Goal: Task Accomplishment & Management: Use online tool/utility

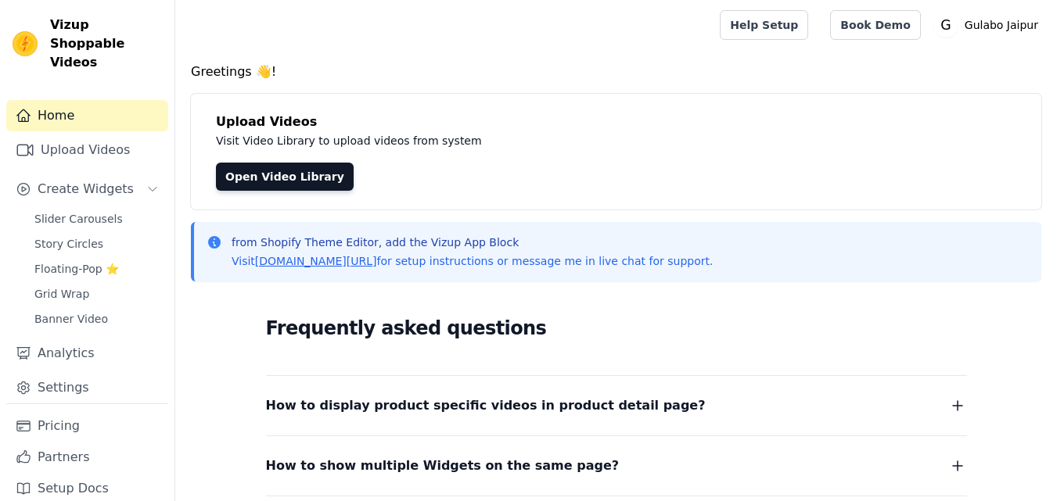
scroll to position [156, 0]
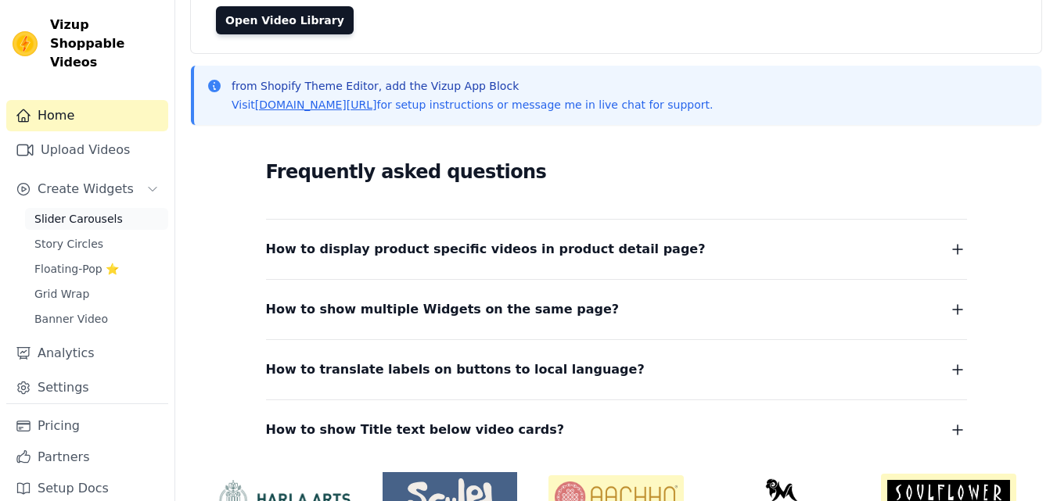
click at [77, 211] on span "Slider Carousels" at bounding box center [78, 219] width 88 height 16
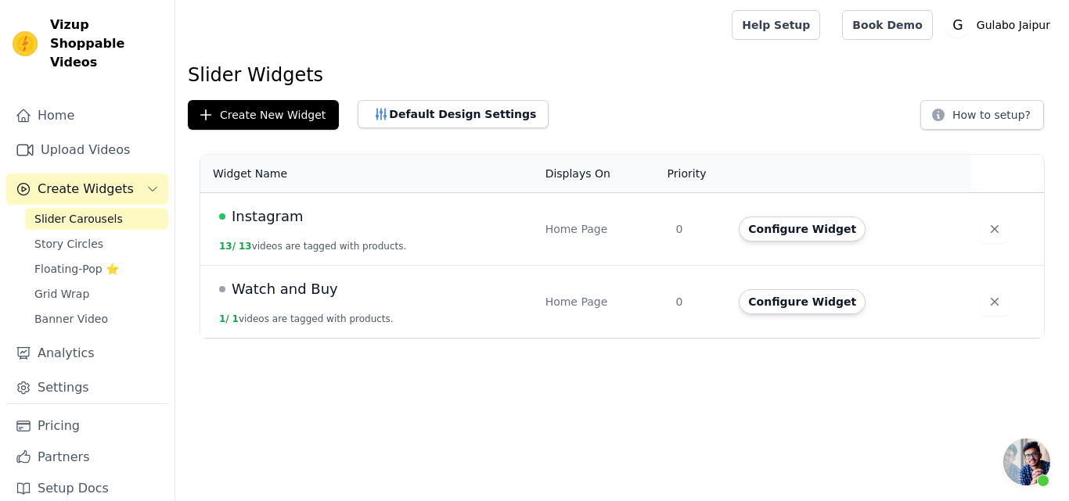
scroll to position [136, 0]
click at [1028, 464] on span "Open chat" at bounding box center [1026, 462] width 47 height 47
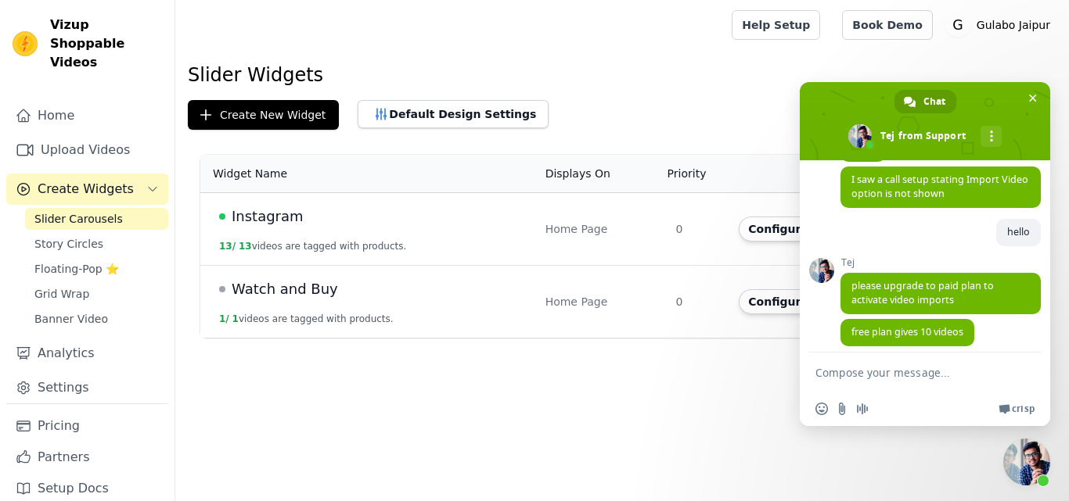
scroll to position [367, 0]
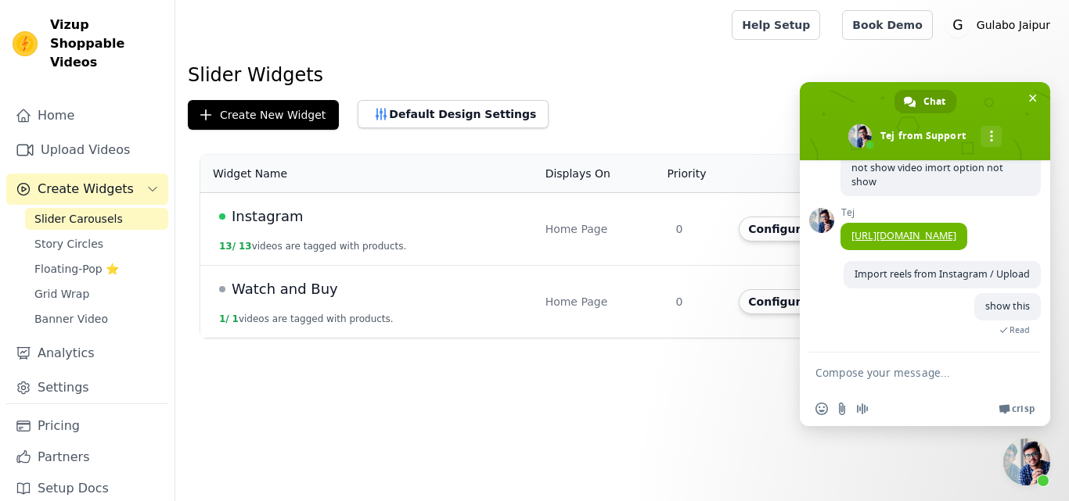
click at [863, 380] on textarea "Compose your message..." at bounding box center [909, 372] width 188 height 39
type textarea "hello"
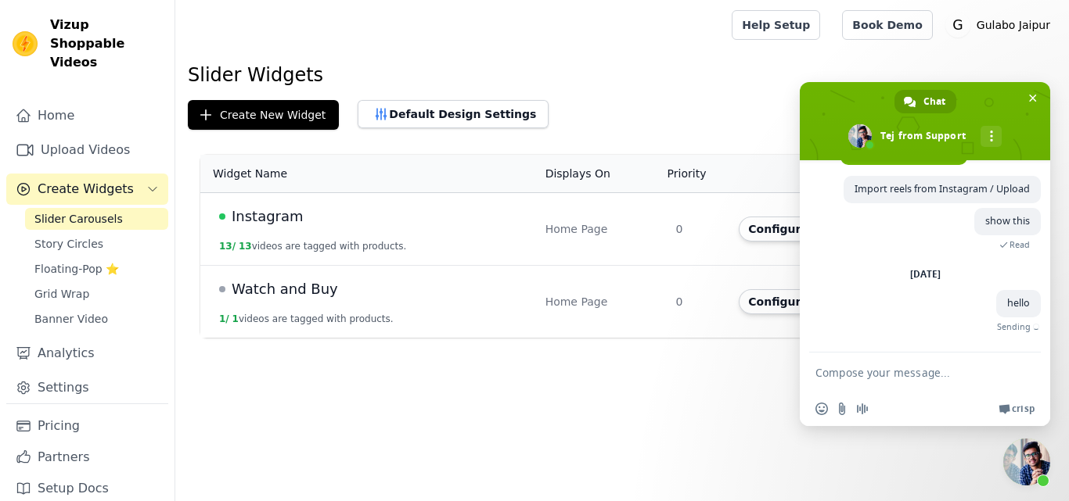
scroll to position [434, 0]
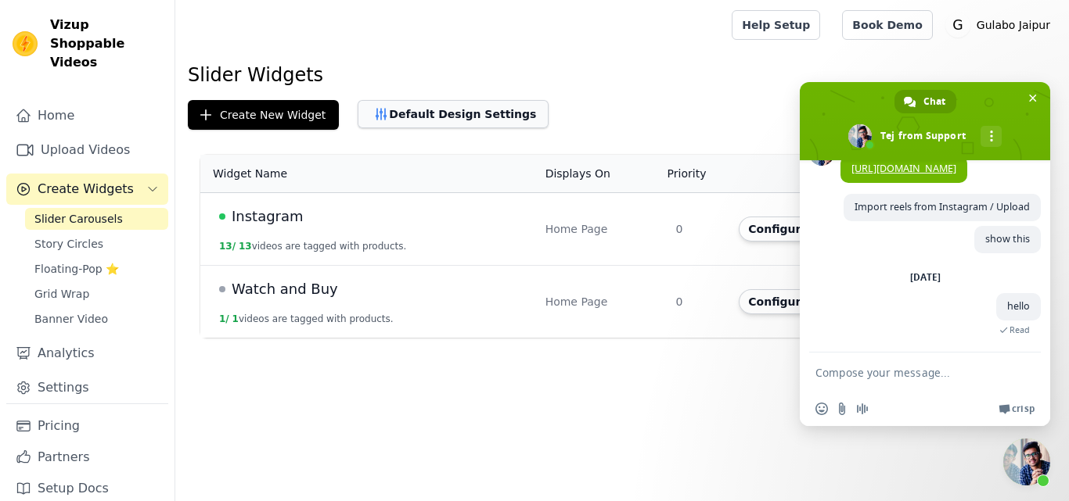
click at [411, 115] on button "Default Design Settings" at bounding box center [452, 114] width 191 height 28
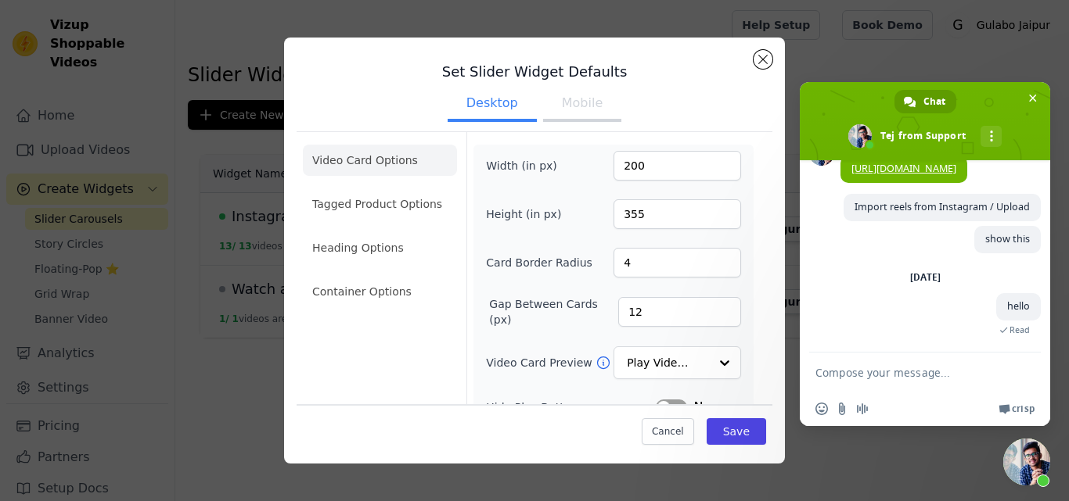
click at [581, 99] on button "Mobile" at bounding box center [582, 105] width 78 height 34
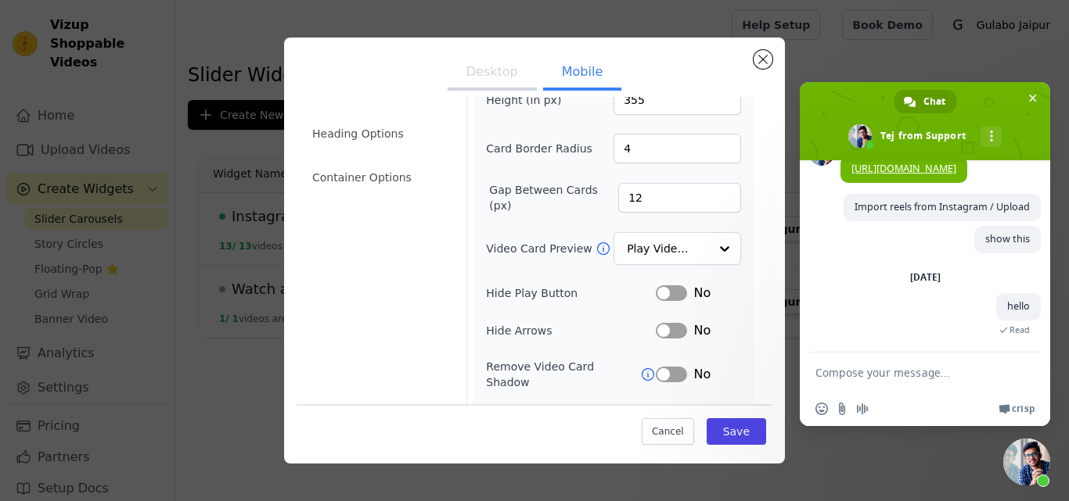
scroll to position [92, 0]
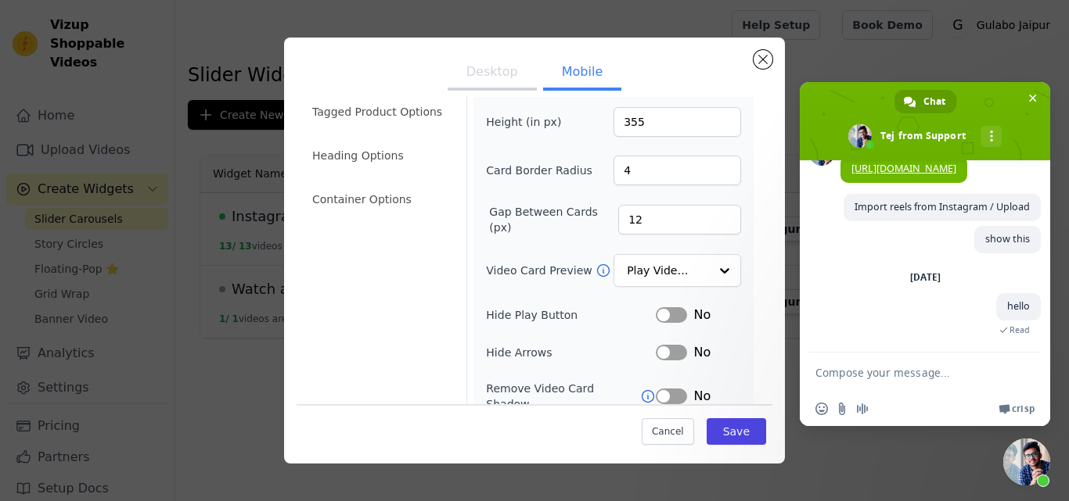
click at [471, 60] on button "Desktop" at bounding box center [491, 73] width 89 height 34
click at [760, 67] on button "Close modal" at bounding box center [762, 59] width 19 height 19
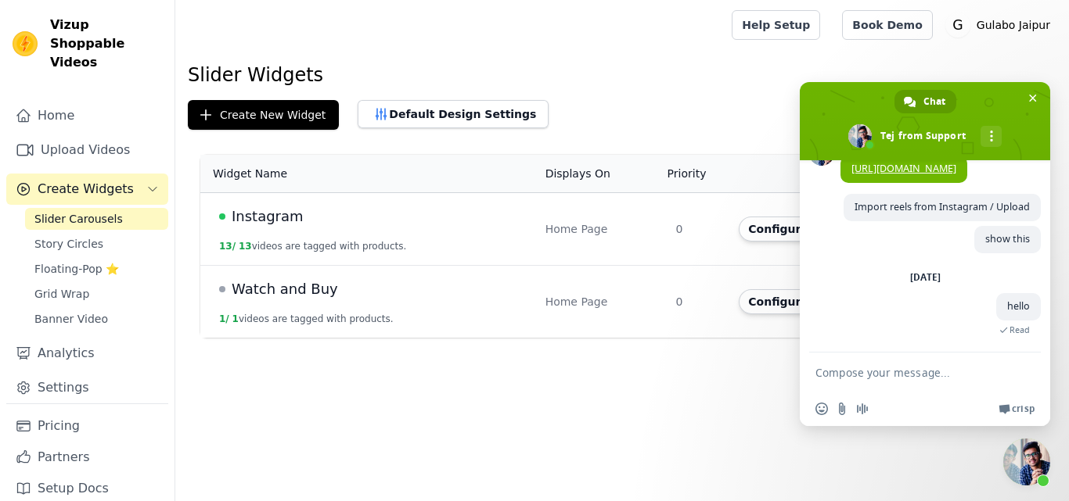
click at [1039, 462] on span "Close chat" at bounding box center [1026, 462] width 47 height 47
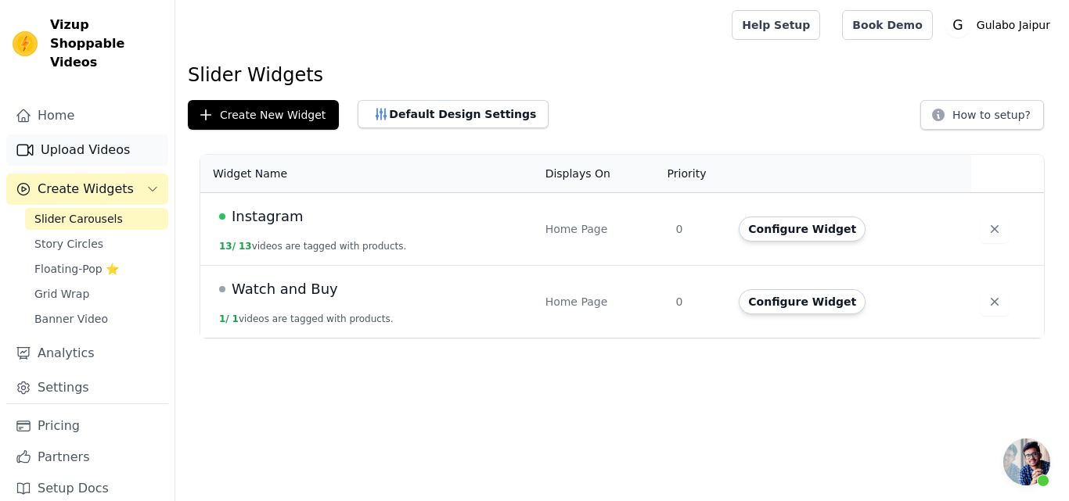
click at [68, 135] on link "Upload Videos" at bounding box center [87, 150] width 162 height 31
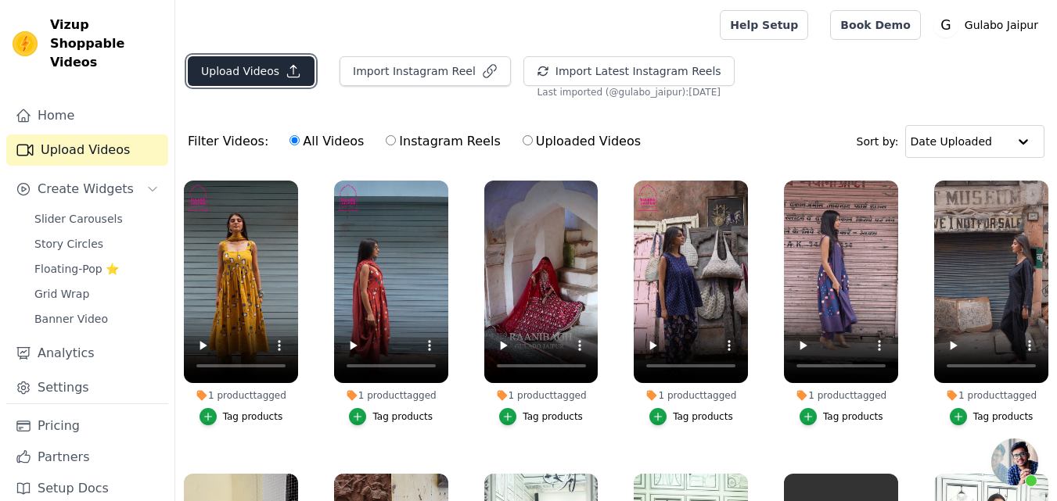
click at [246, 70] on button "Upload Videos" at bounding box center [251, 71] width 127 height 30
